Goal: Feedback & Contribution: Leave review/rating

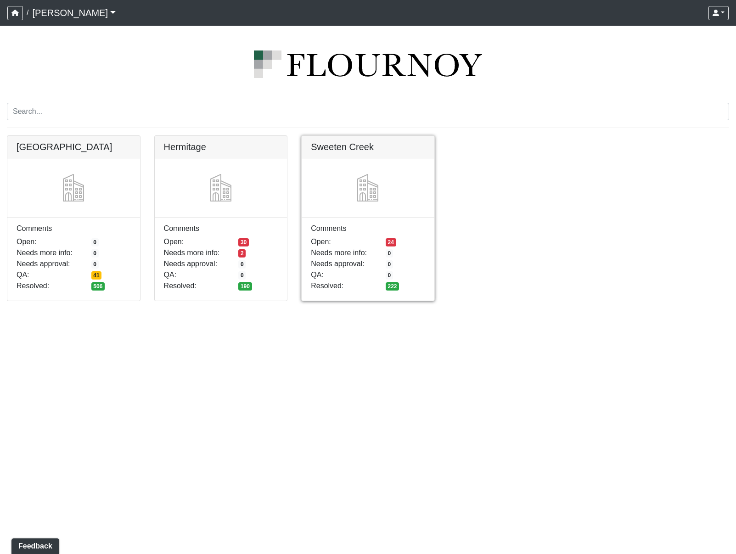
click at [386, 136] on link at bounding box center [368, 136] width 133 height 0
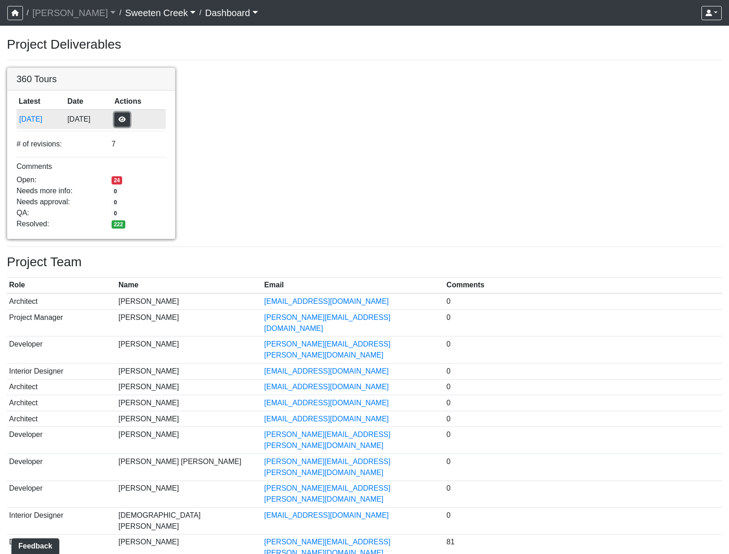
click at [129, 120] on button "button" at bounding box center [122, 119] width 16 height 14
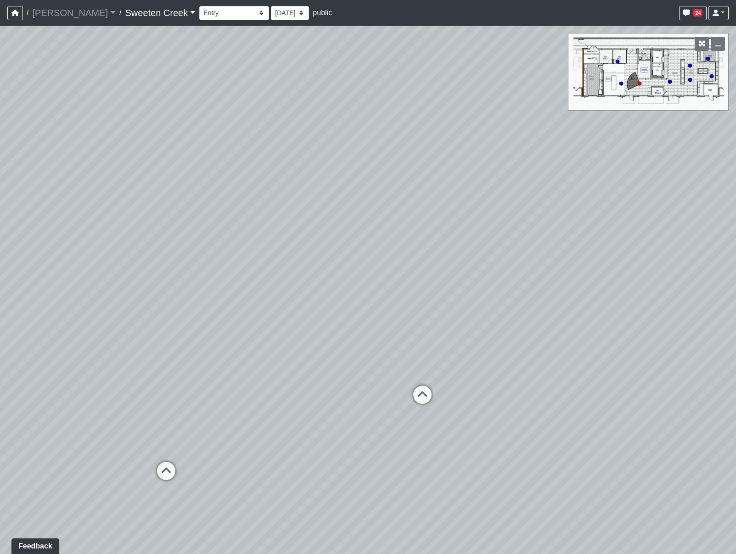
drag, startPoint x: 460, startPoint y: 228, endPoint x: 252, endPoint y: 239, distance: 208.3
click at [252, 239] on div "Loading... Office Loading... Reception Loading... Mailroom - Elevator Lobby Loa…" at bounding box center [368, 290] width 736 height 529
click at [395, 399] on icon at bounding box center [389, 404] width 28 height 28
select select "fortRA7EkaG52NUr6wRr7X"
drag, startPoint x: 515, startPoint y: 309, endPoint x: 242, endPoint y: 246, distance: 280.9
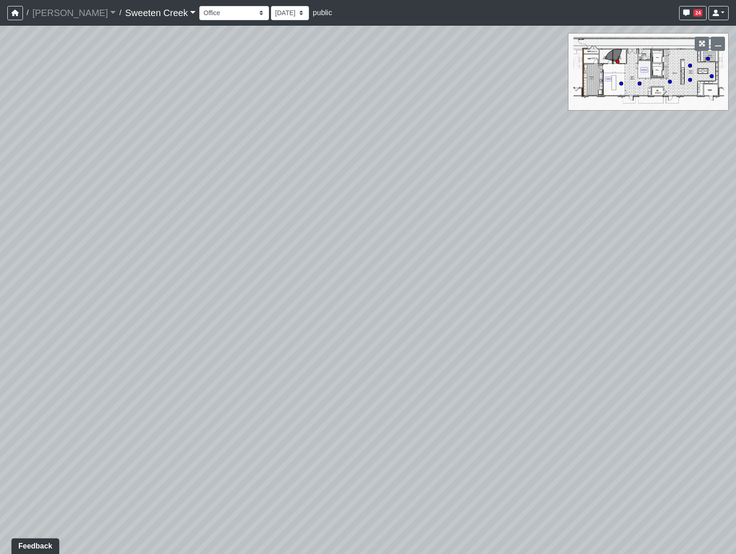
click at [242, 246] on div "Loading... Office Loading... Reception Loading... Mailroom - Elevator Lobby Loa…" at bounding box center [368, 290] width 736 height 529
click at [544, 303] on li "Add comment" at bounding box center [578, 299] width 118 height 14
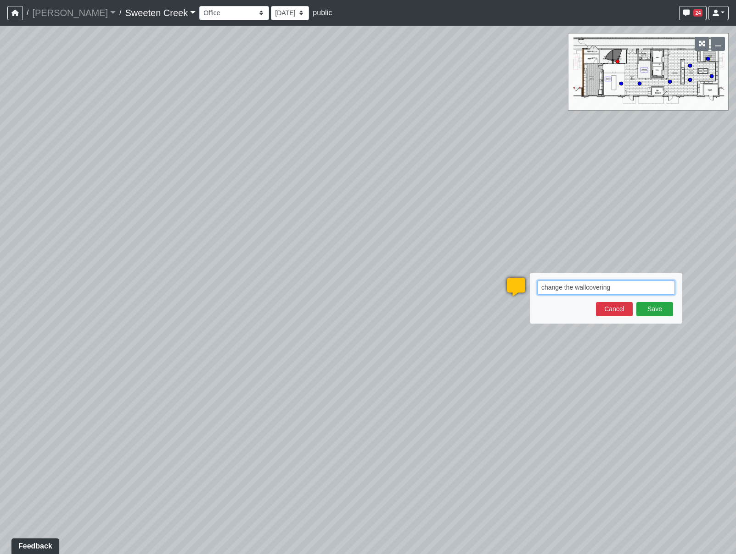
click at [620, 290] on textarea "change the wallcovering" at bounding box center [606, 288] width 138 height 14
paste textarea "blob:https://sizzle.atlasbayvr.com/0430a217-17a2-4dce-a561-b92b9001205a"
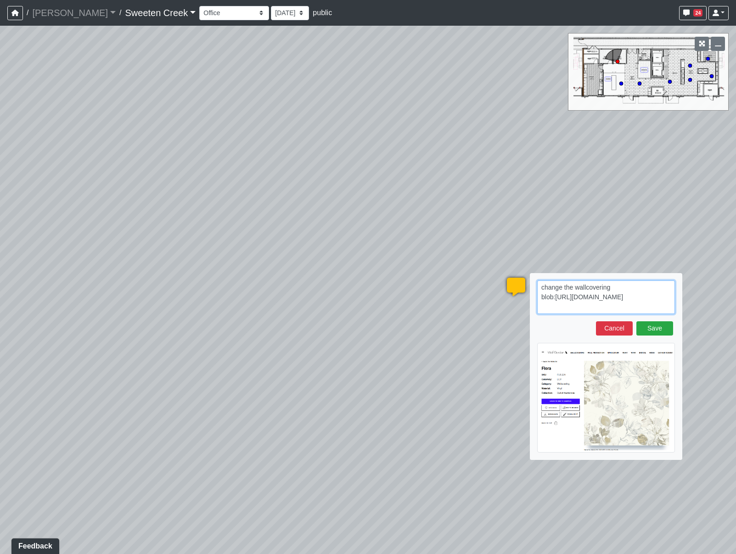
click at [647, 304] on textarea "change the wallcovering blob:https://sizzle.atlasbayvr.com/0430a217-17a2-4dce-a…" at bounding box center [606, 298] width 138 height 34
paste textarea "https://www.wolfgordon.com/products/wallcovering/flora-flr-221"
type textarea "change the wallcovering blob:https://sizzle.atlasbayvr.com/0430a217-17a2-4dce-a…"
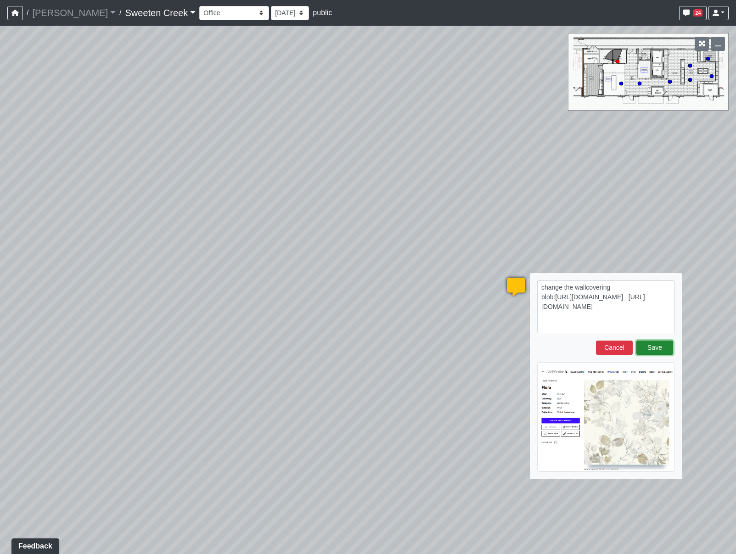
click at [655, 349] on button "Save" at bounding box center [654, 348] width 37 height 14
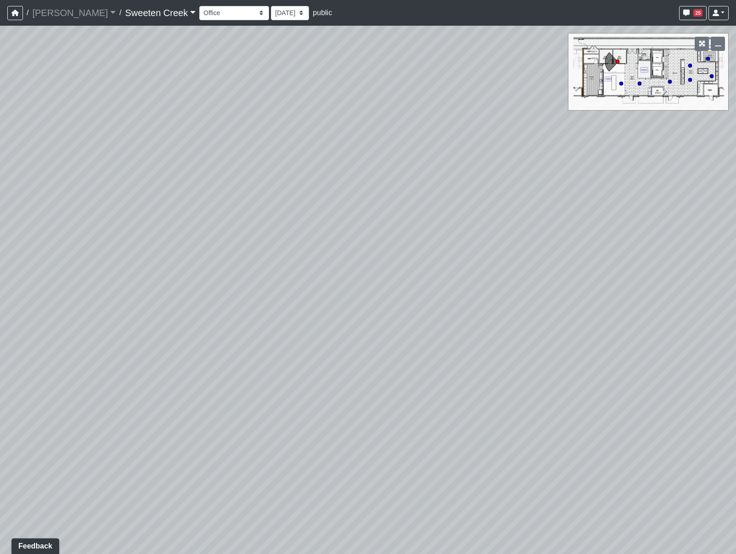
drag, startPoint x: 239, startPoint y: 231, endPoint x: 729, endPoint y: 233, distance: 490.4
click at [729, 233] on div "Loading... Office Loading... Reception Loading... Mailroom - Elevator Lobby Loa…" at bounding box center [368, 290] width 736 height 529
click at [623, 83] on circle at bounding box center [621, 84] width 4 height 4
drag, startPoint x: 498, startPoint y: 259, endPoint x: 266, endPoint y: 259, distance: 231.4
click at [266, 259] on div "Loading... Office Loading... Reception Loading... Mailroom - Elevator Lobby Loa…" at bounding box center [368, 290] width 736 height 529
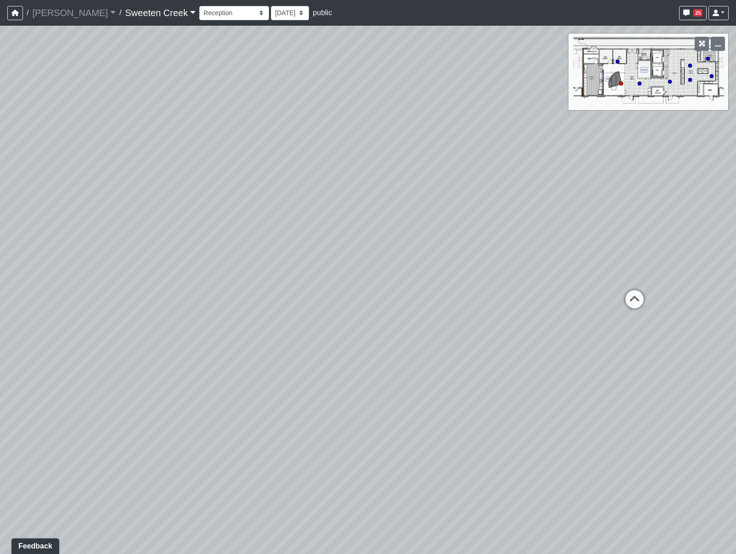
click at [456, 378] on div "Loading... Office Loading... Reception Loading... Mailroom - Elevator Lobby Loa…" at bounding box center [368, 290] width 736 height 529
click at [478, 386] on div "Loading... Office Loading... Reception Loading... Mailroom - Elevator Lobby Loa…" at bounding box center [368, 290] width 736 height 529
click at [486, 319] on div "Loading... Office Loading... Reception Loading... Mailroom - Elevator Lobby Loa…" at bounding box center [368, 290] width 736 height 529
click at [632, 298] on icon at bounding box center [635, 304] width 28 height 28
select select "fortRA7EkaG52NUr6wRr7X"
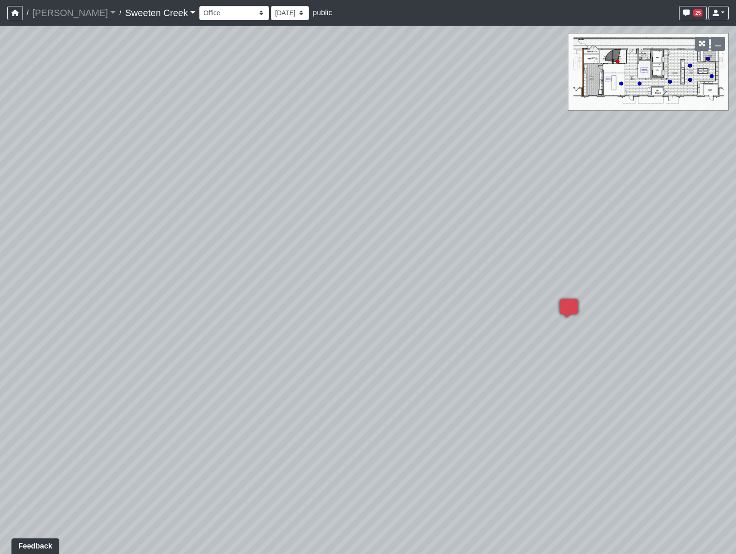
drag, startPoint x: 575, startPoint y: 336, endPoint x: 387, endPoint y: 318, distance: 189.1
click at [387, 318] on div "Loading... Office Loading... Reception Loading... Mailroom - Elevator Lobby Loa…" at bounding box center [368, 290] width 736 height 529
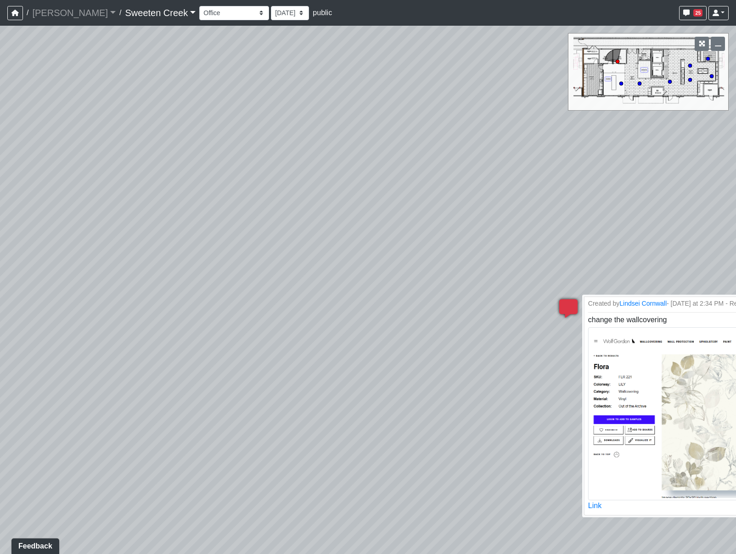
click at [570, 305] on icon at bounding box center [569, 313] width 28 height 28
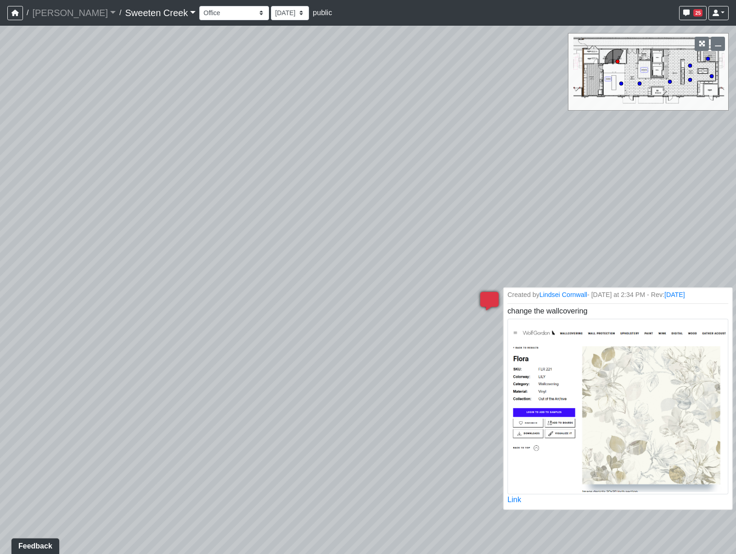
click at [665, 313] on li "Created by Lindsei Cornwall - Today at 2:34 PM - Rev: 6/13/2025 change the wall…" at bounding box center [617, 398] width 229 height 222
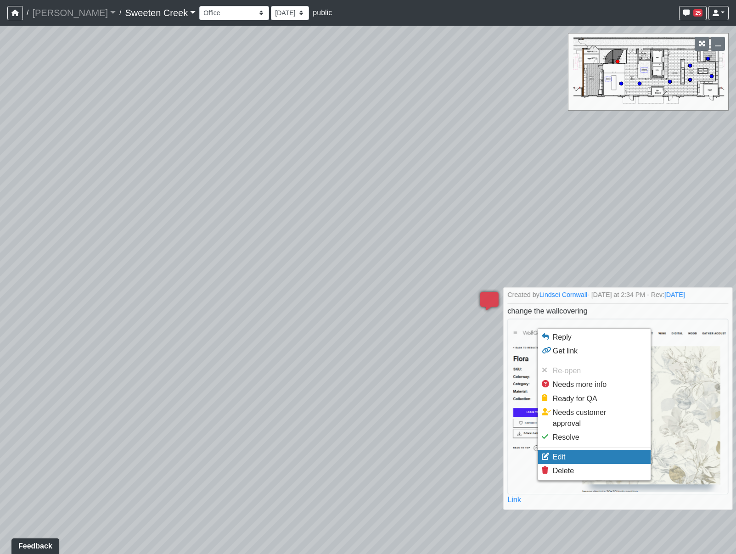
click at [574, 450] on li "Edit" at bounding box center [594, 457] width 112 height 14
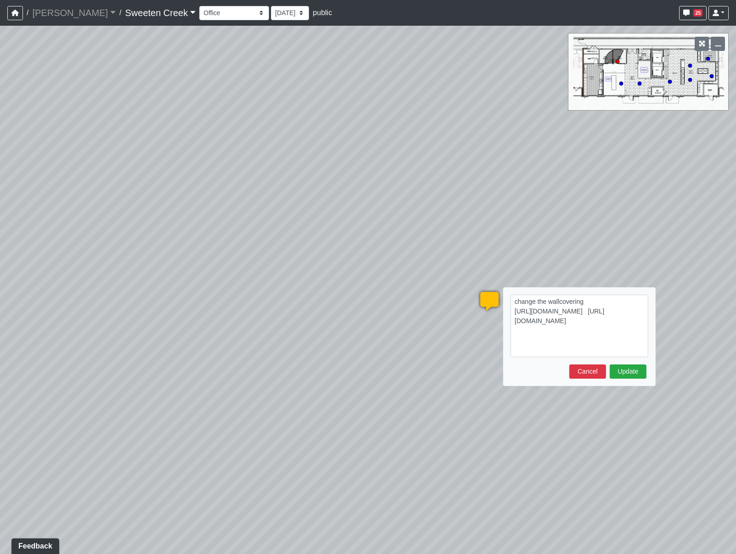
click at [598, 304] on textarea "change the wallcovering https://sizzle.atlasbayvr.com/tours/5icwgkmo1qrHGYW3F2b…" at bounding box center [580, 326] width 138 height 62
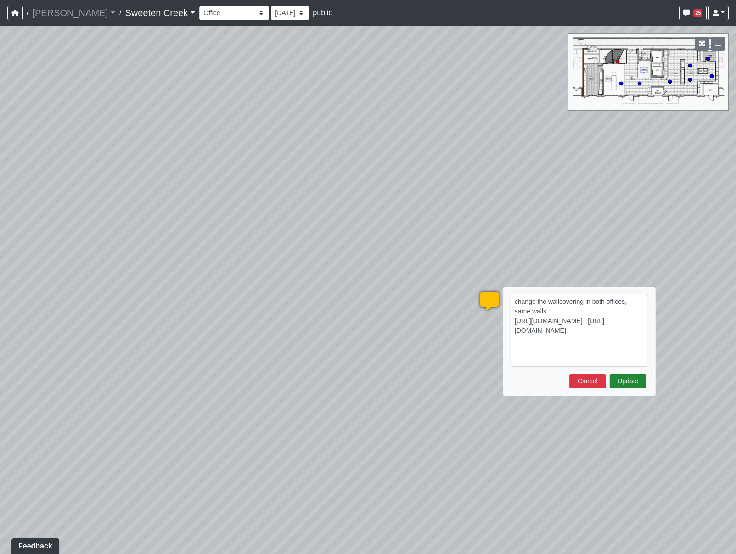
type textarea "change the wallcovering in both offices, same walls https://sizzle.atlasbayvr.c…"
click at [637, 381] on button "Update" at bounding box center [628, 381] width 37 height 14
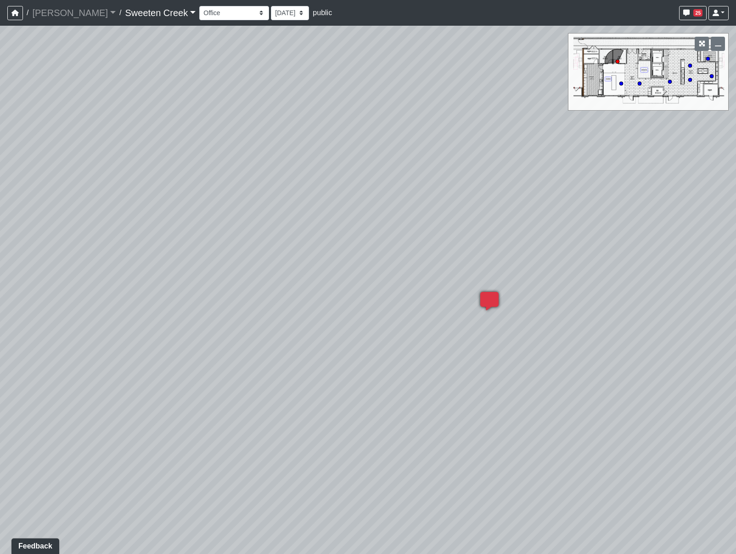
select select "fortRA7EkaG52NUr6wRr7X"
